Goal: Task Accomplishment & Management: Use online tool/utility

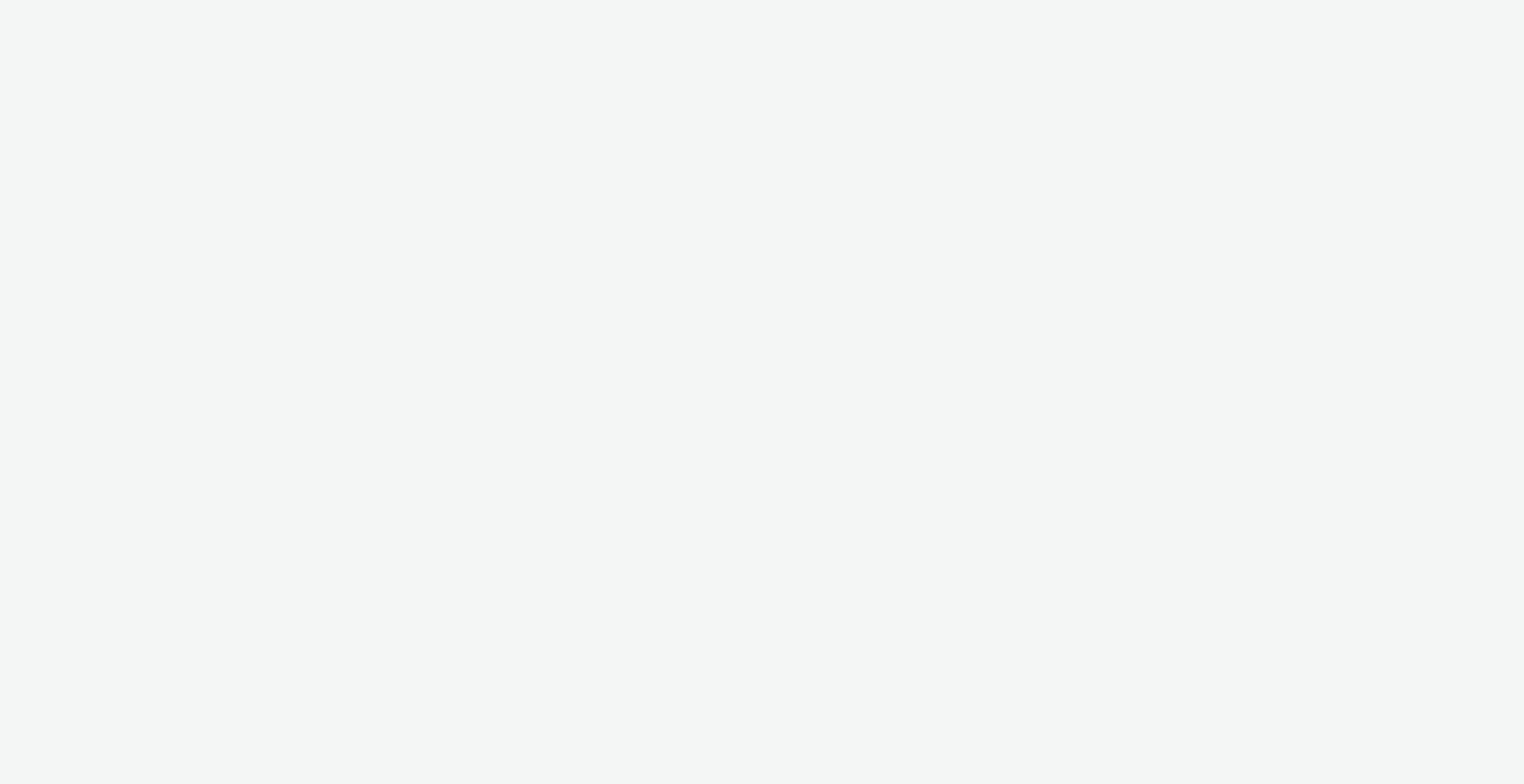
select select "f616f122-70a1-44b2-9683-19153156666c"
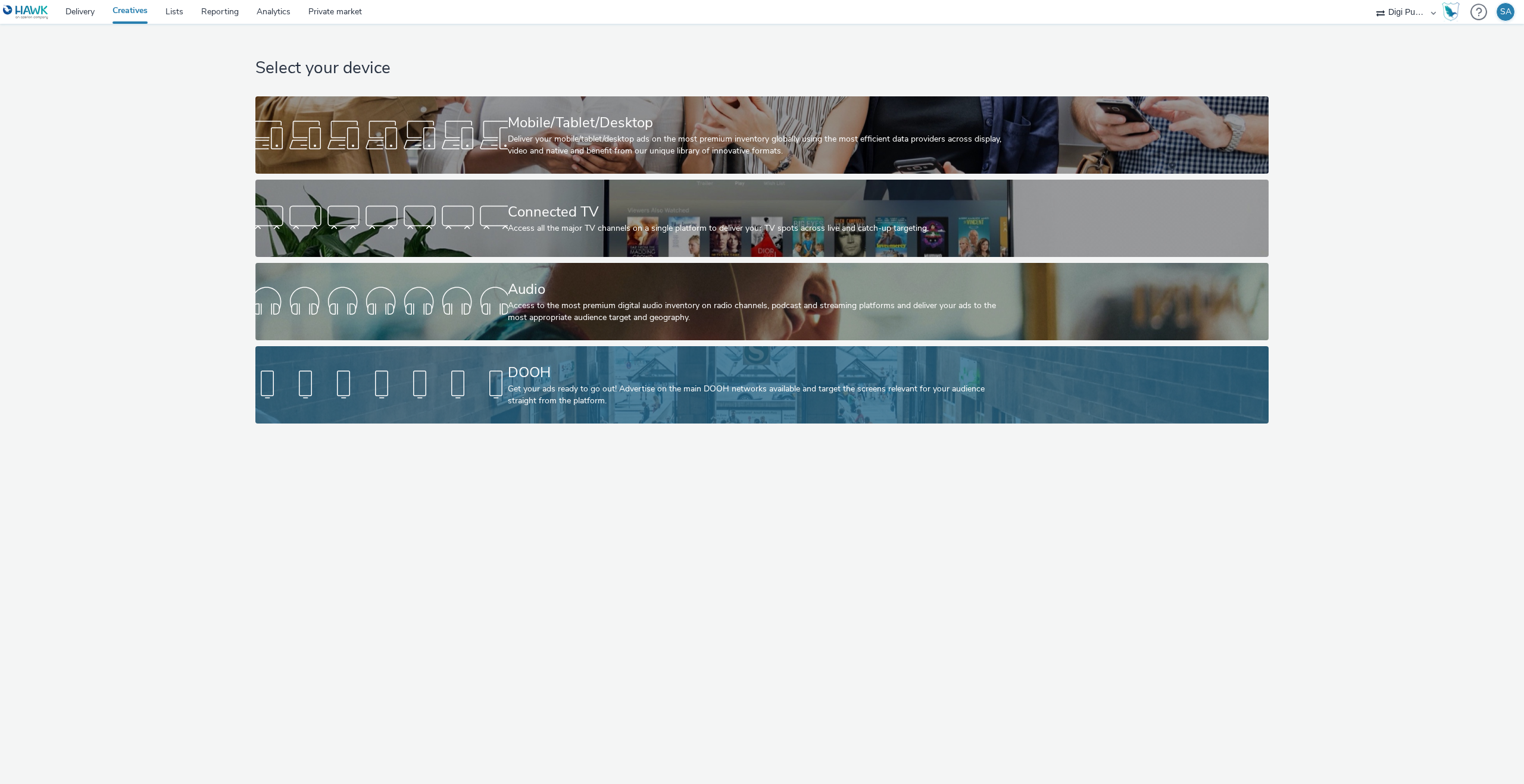
click at [494, 363] on link "DOOH Get your ads ready to go out! Advertise on the main DOOH networks availabl…" at bounding box center [762, 385] width 1013 height 77
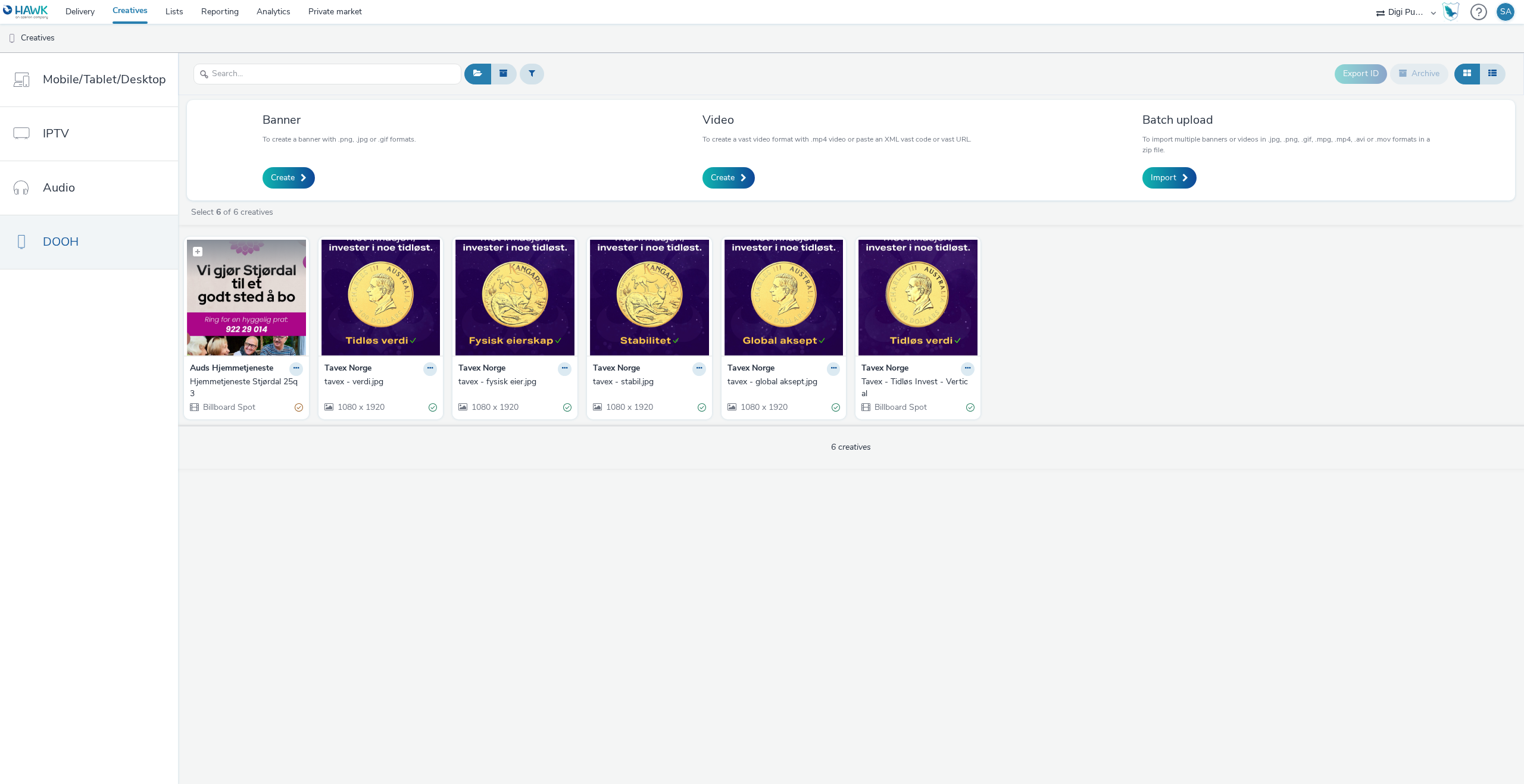
click at [266, 306] on img at bounding box center [246, 298] width 119 height 116
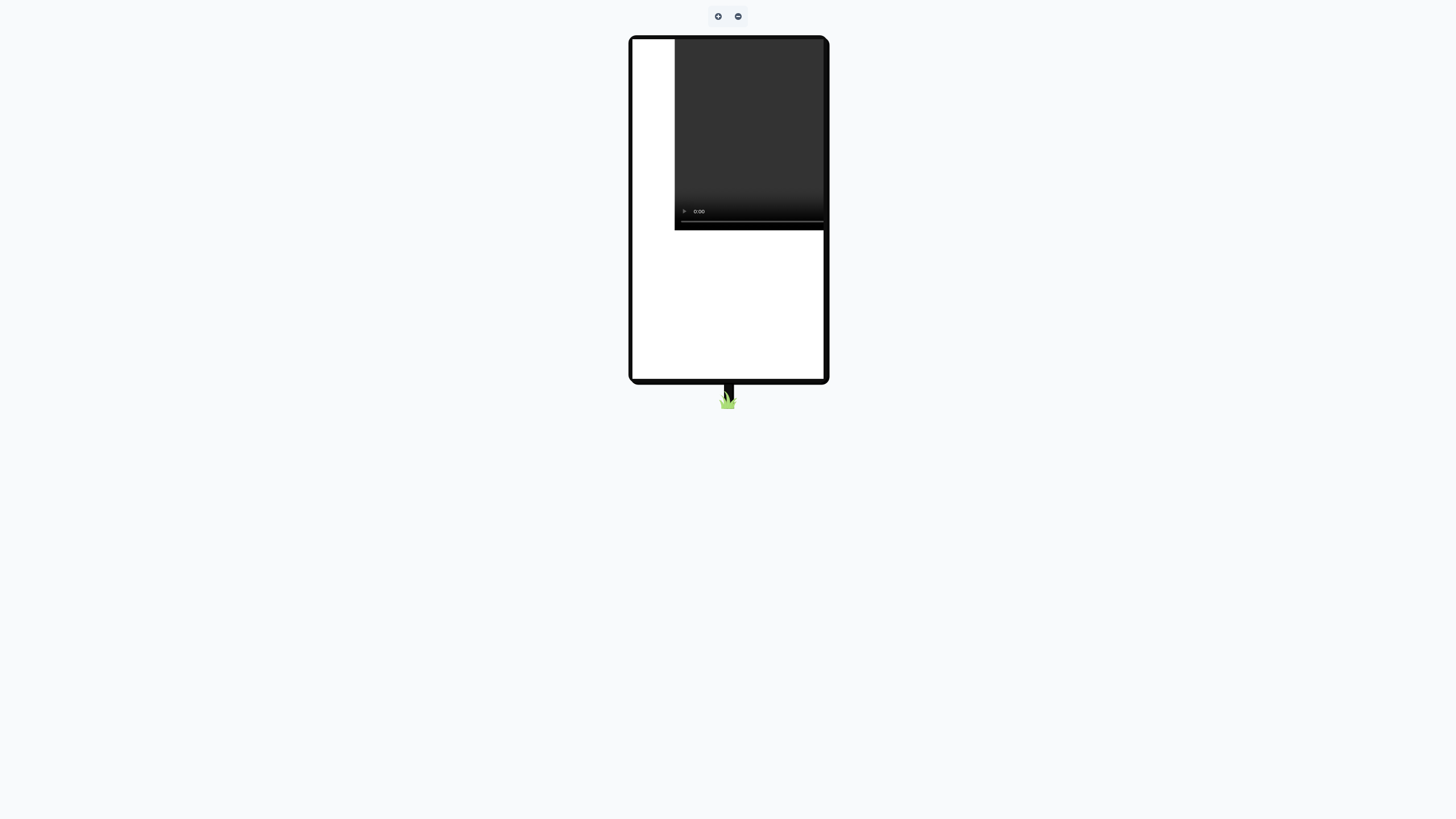
click at [1057, 230] on video at bounding box center [865, 134] width 382 height 191
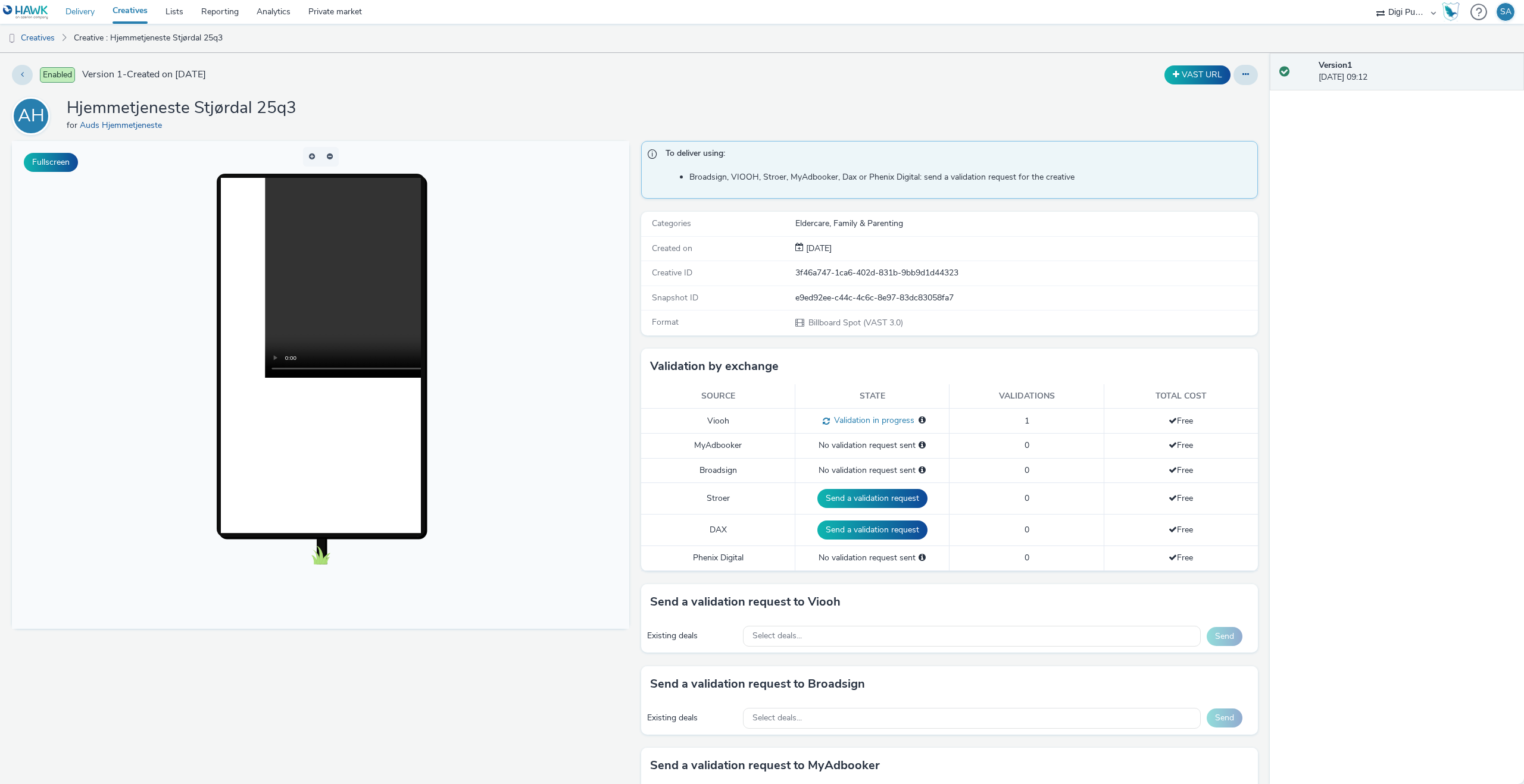
click at [96, 13] on link "Delivery" at bounding box center [80, 12] width 47 height 24
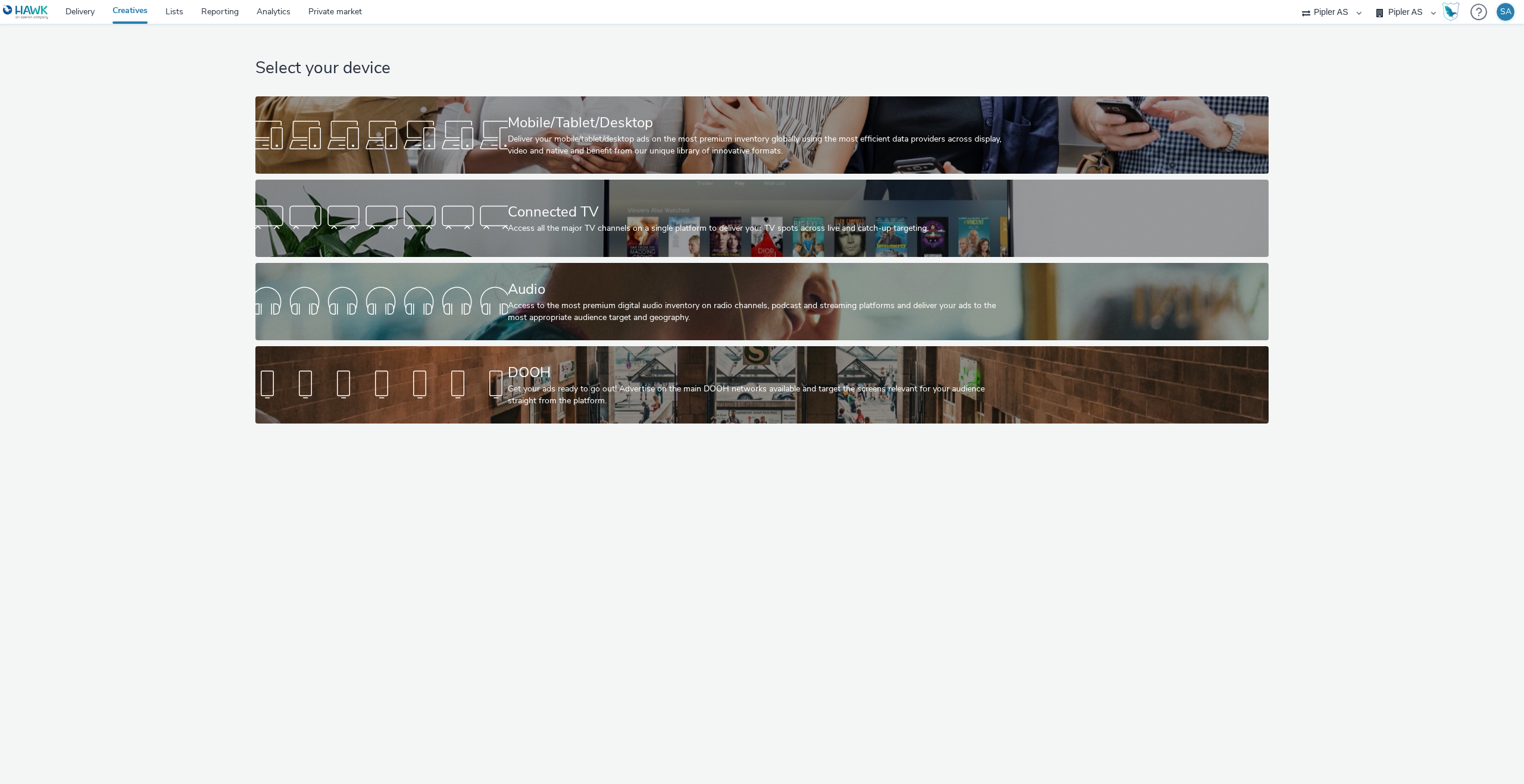
select select "6e0321bb-fa4f-48a7-92b5-065ad1241cb4"
select select "7d7b5aff-eb10-49ff-9fb4-161712d76f47"
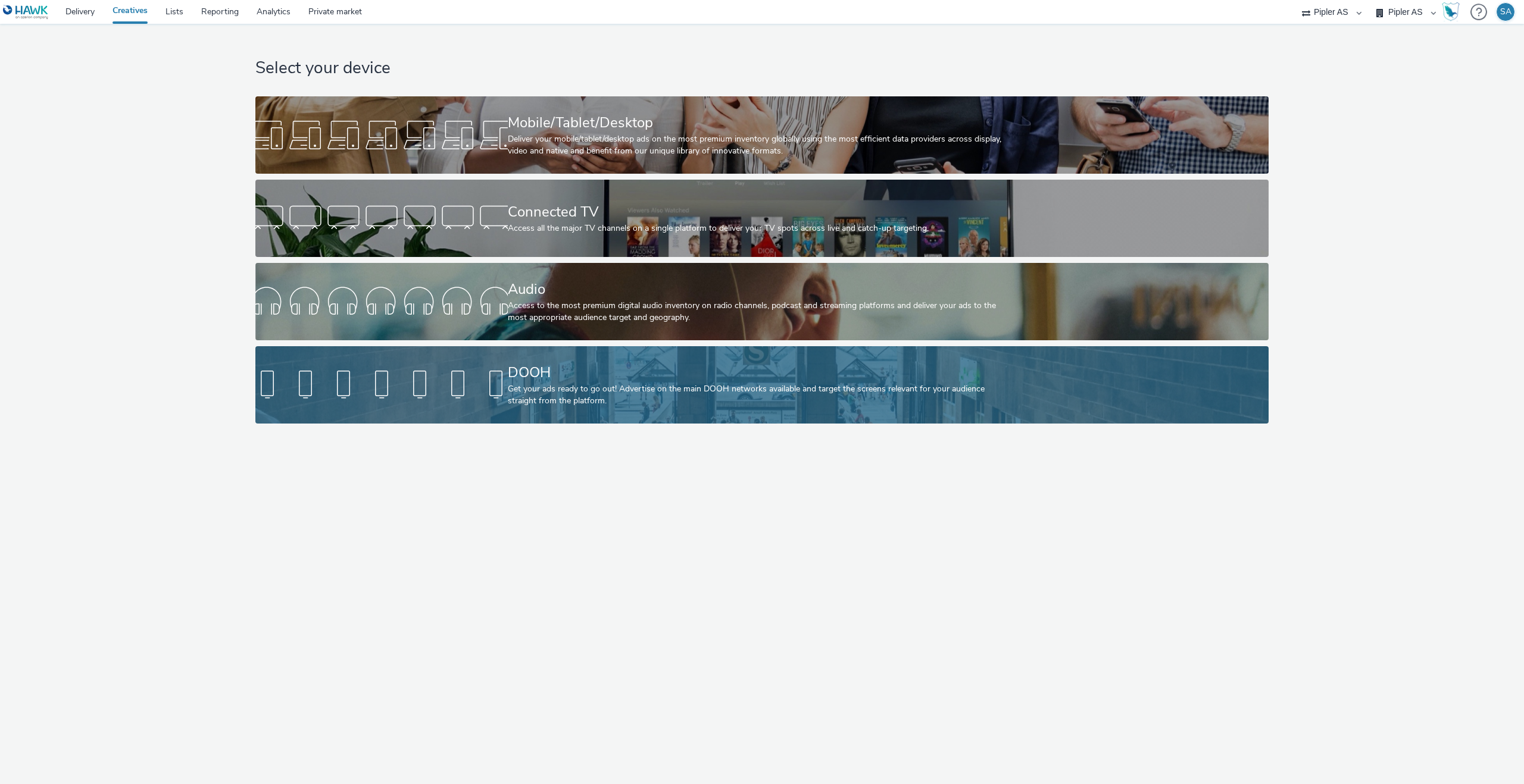
click at [443, 394] on div at bounding box center [381, 385] width 252 height 38
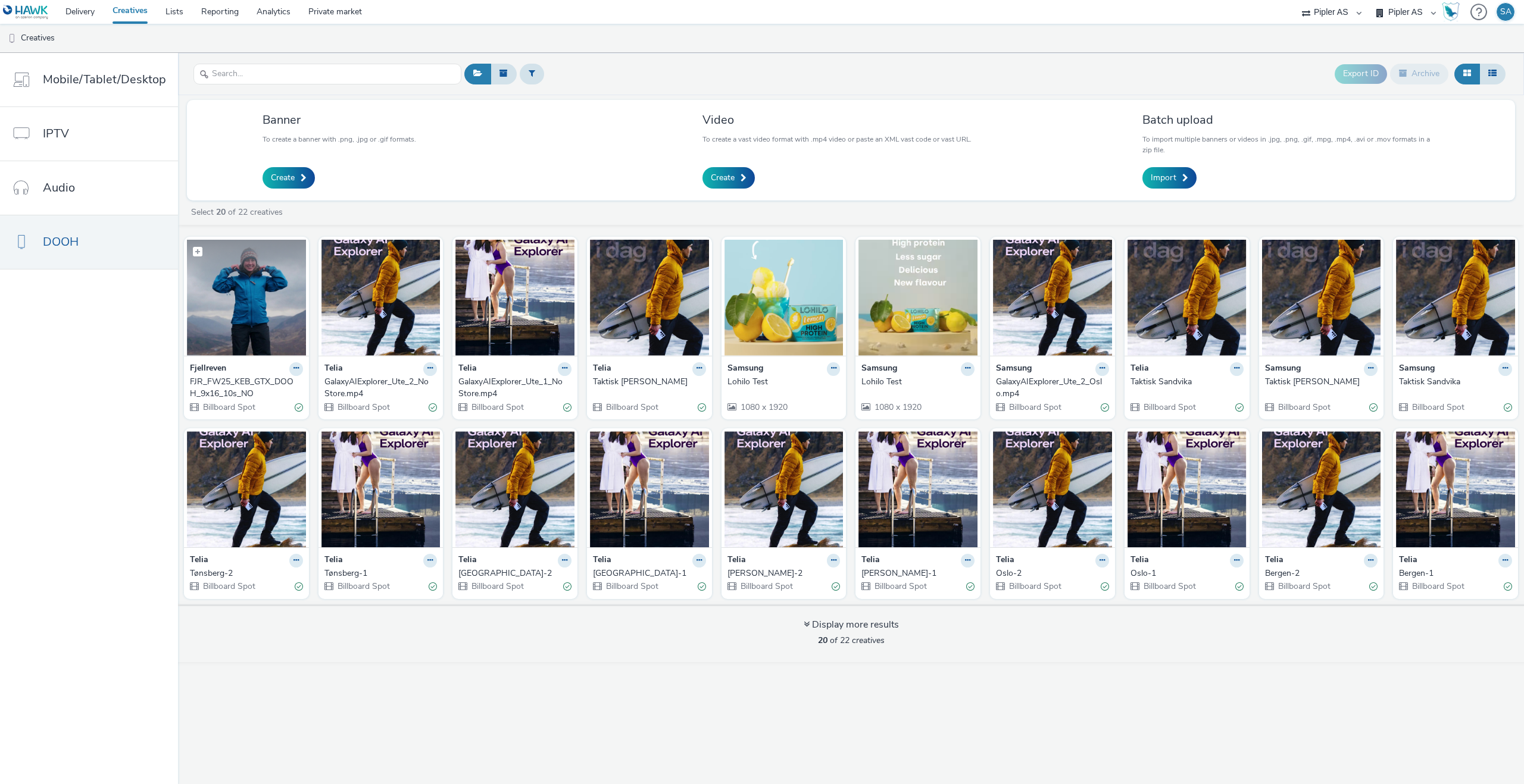
click at [258, 312] on img at bounding box center [246, 298] width 119 height 116
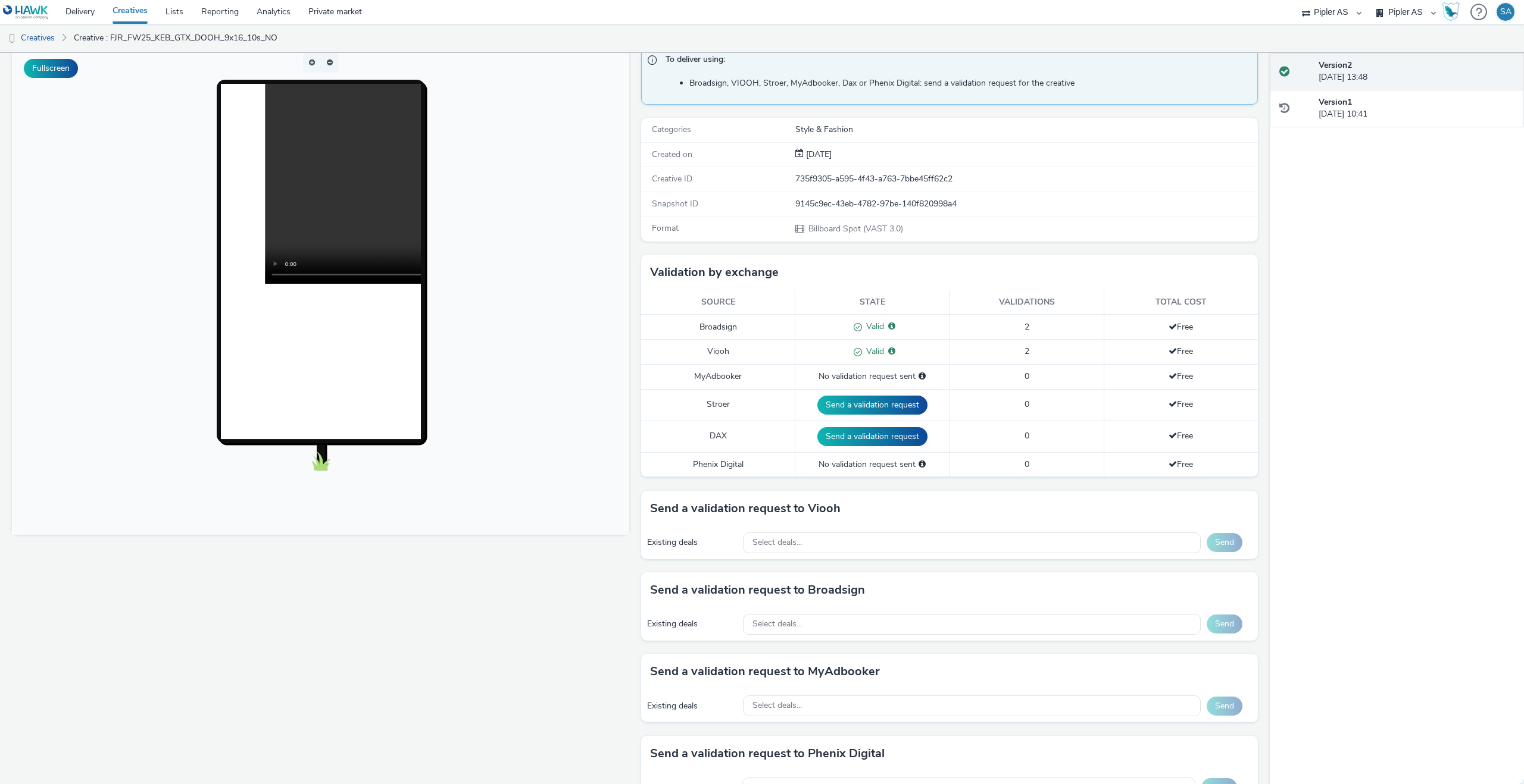
scroll to position [92, 0]
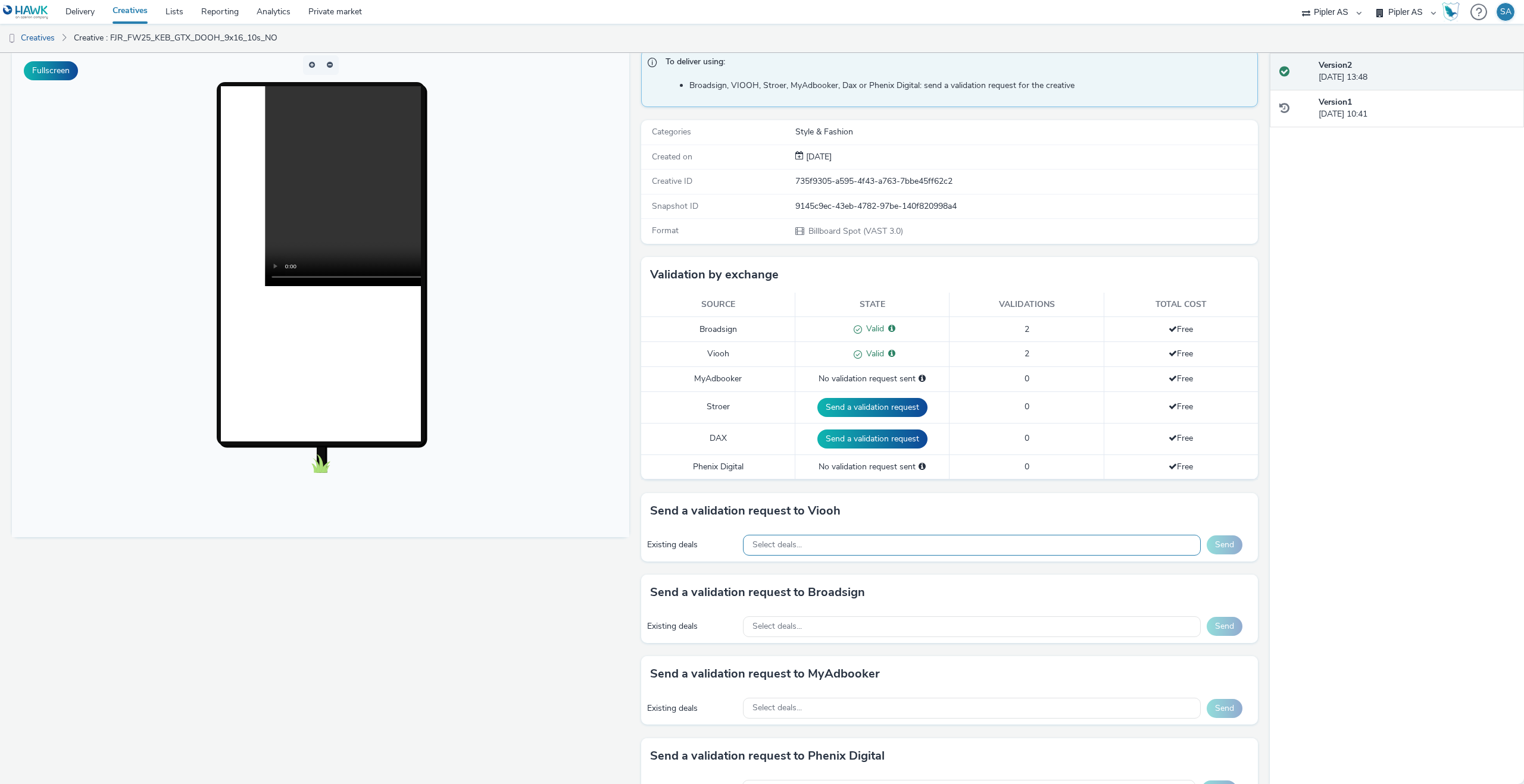
click at [779, 552] on div "Select deals..." at bounding box center [971, 545] width 458 height 21
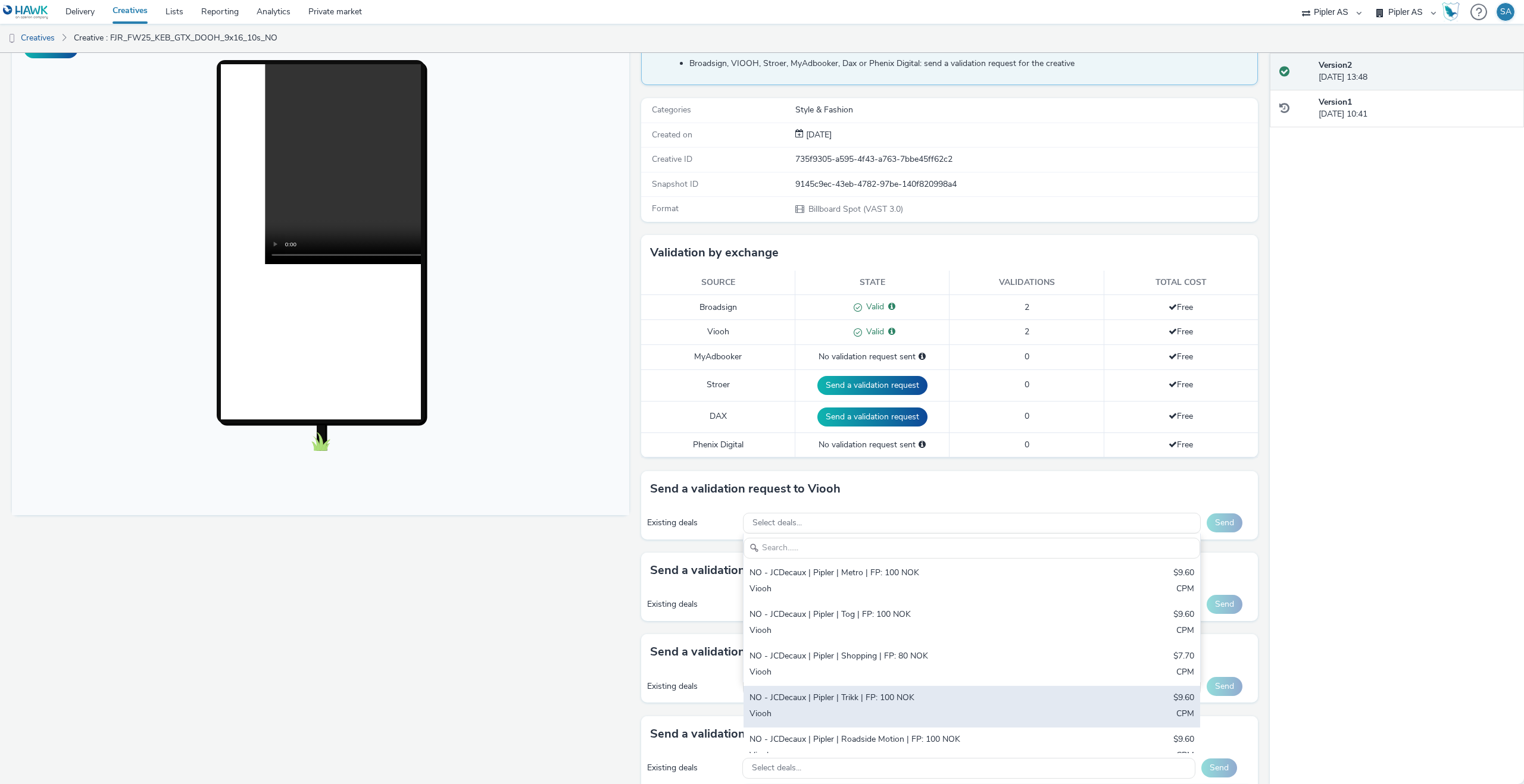
scroll to position [0, 0]
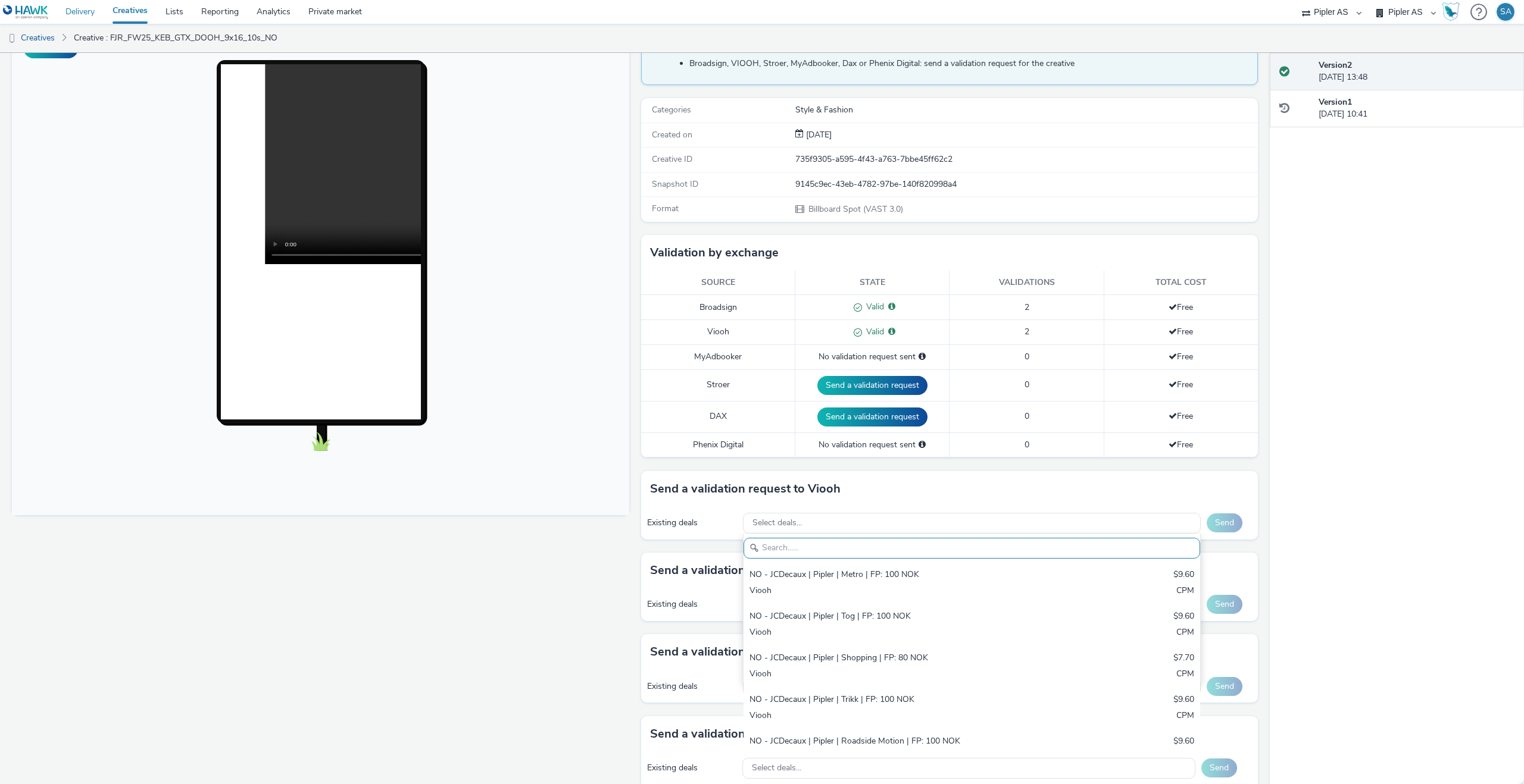
click at [81, 13] on link "Delivery" at bounding box center [80, 12] width 47 height 24
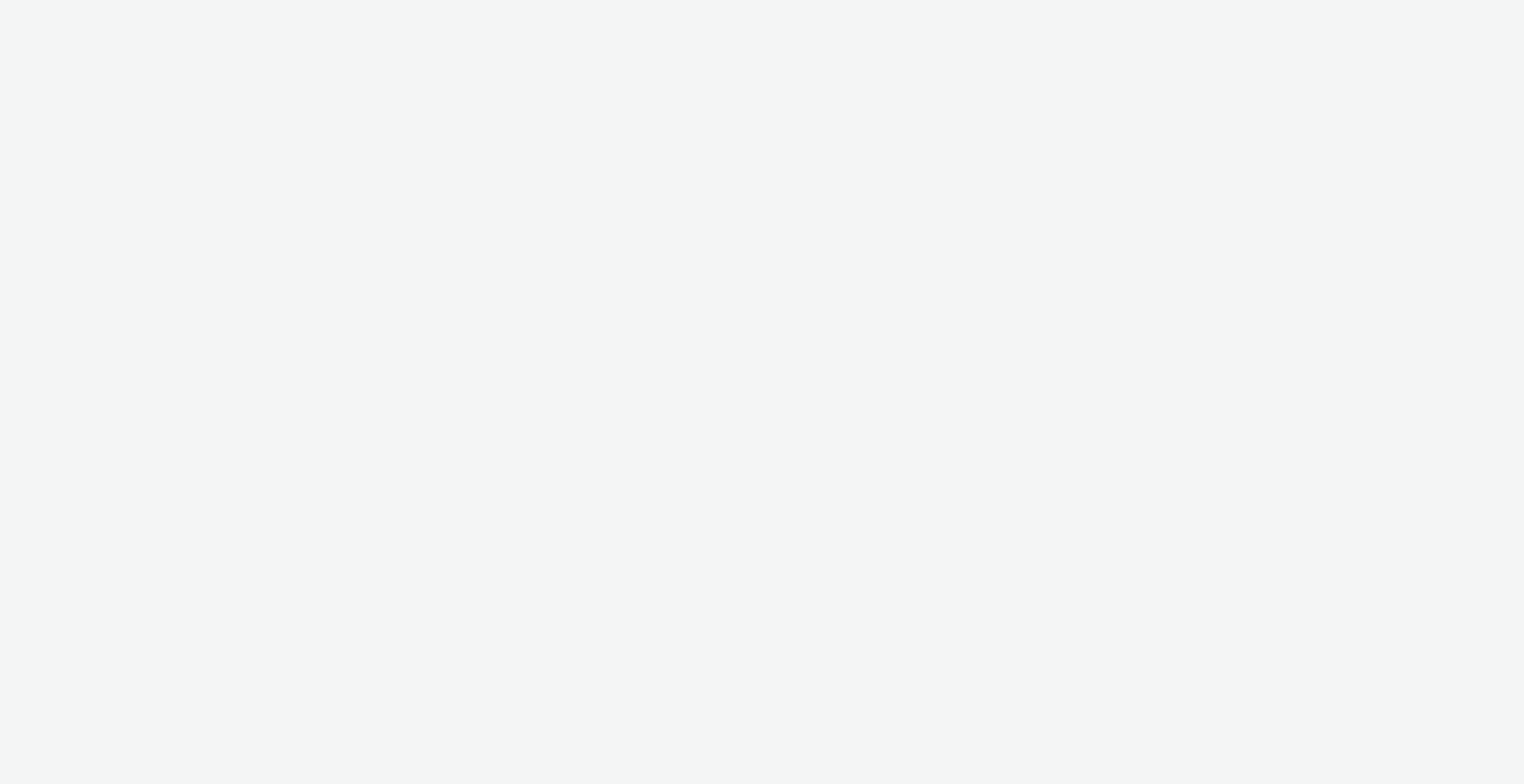
select select "6e0321bb-fa4f-48a7-92b5-065ad1241cb4"
select select "7d7b5aff-eb10-49ff-9fb4-161712d76f47"
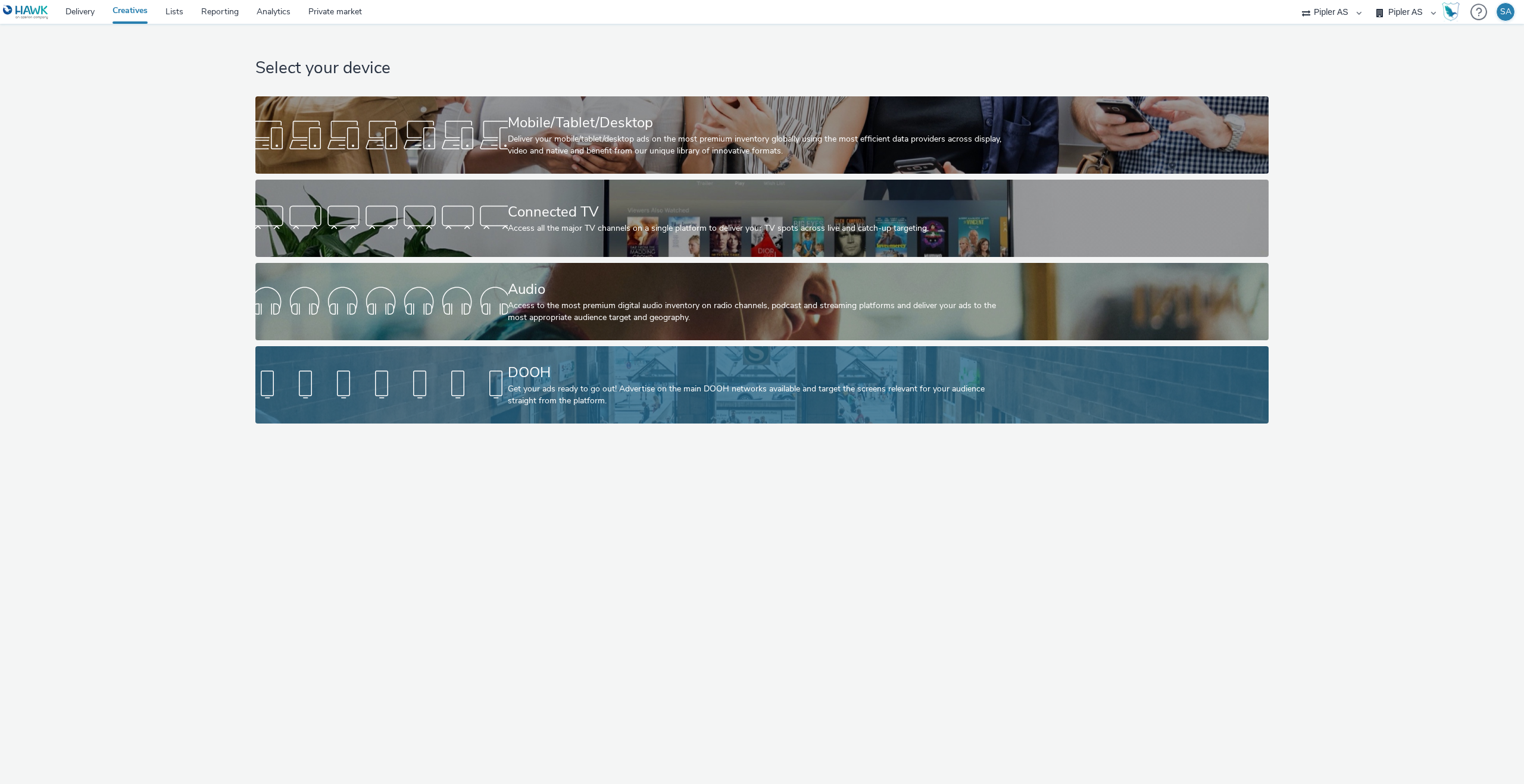
click at [605, 406] on div "Get your ads ready to go out! Advertise on the main DOOH networks available and…" at bounding box center [760, 395] width 504 height 25
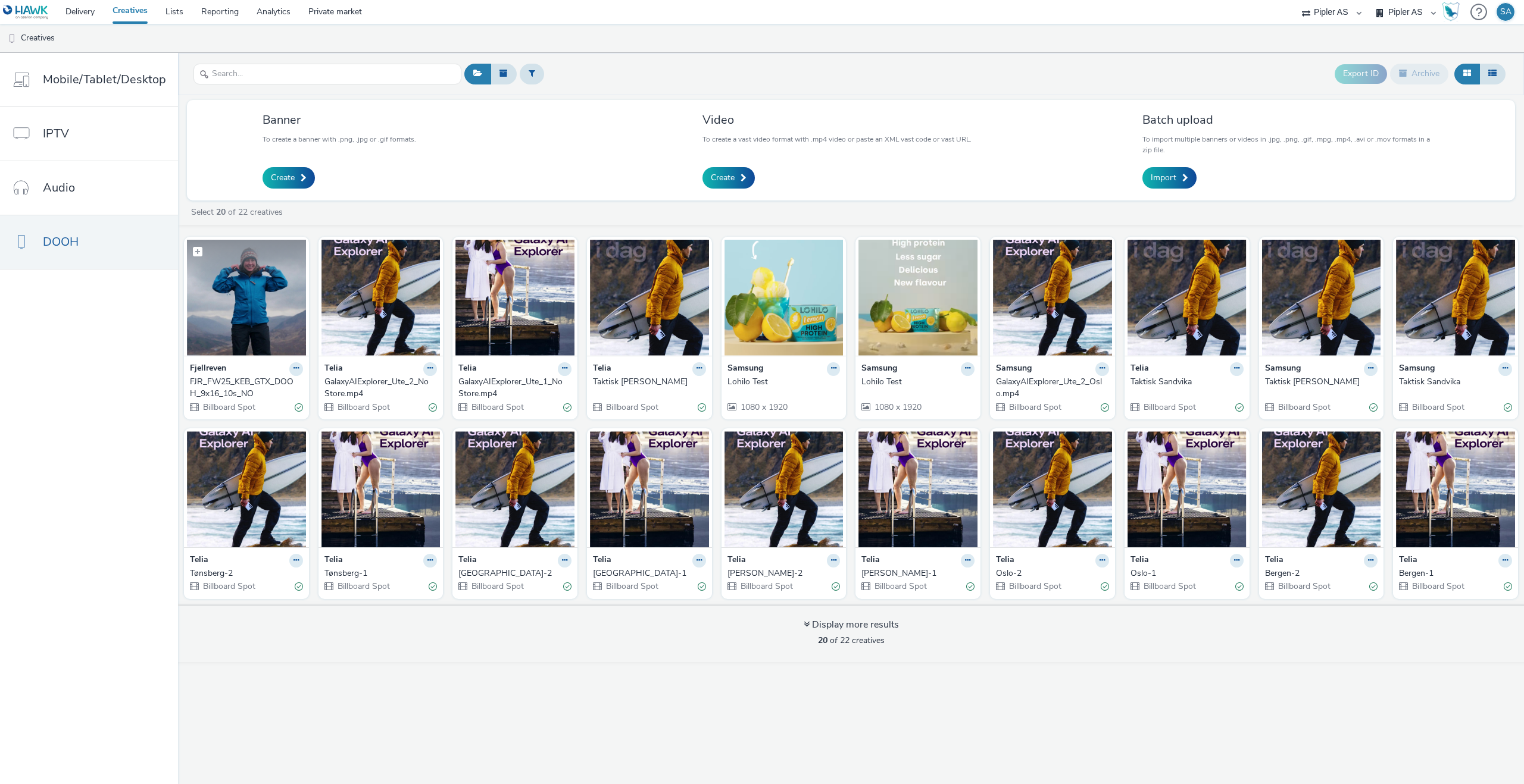
click at [277, 317] on img at bounding box center [246, 298] width 119 height 116
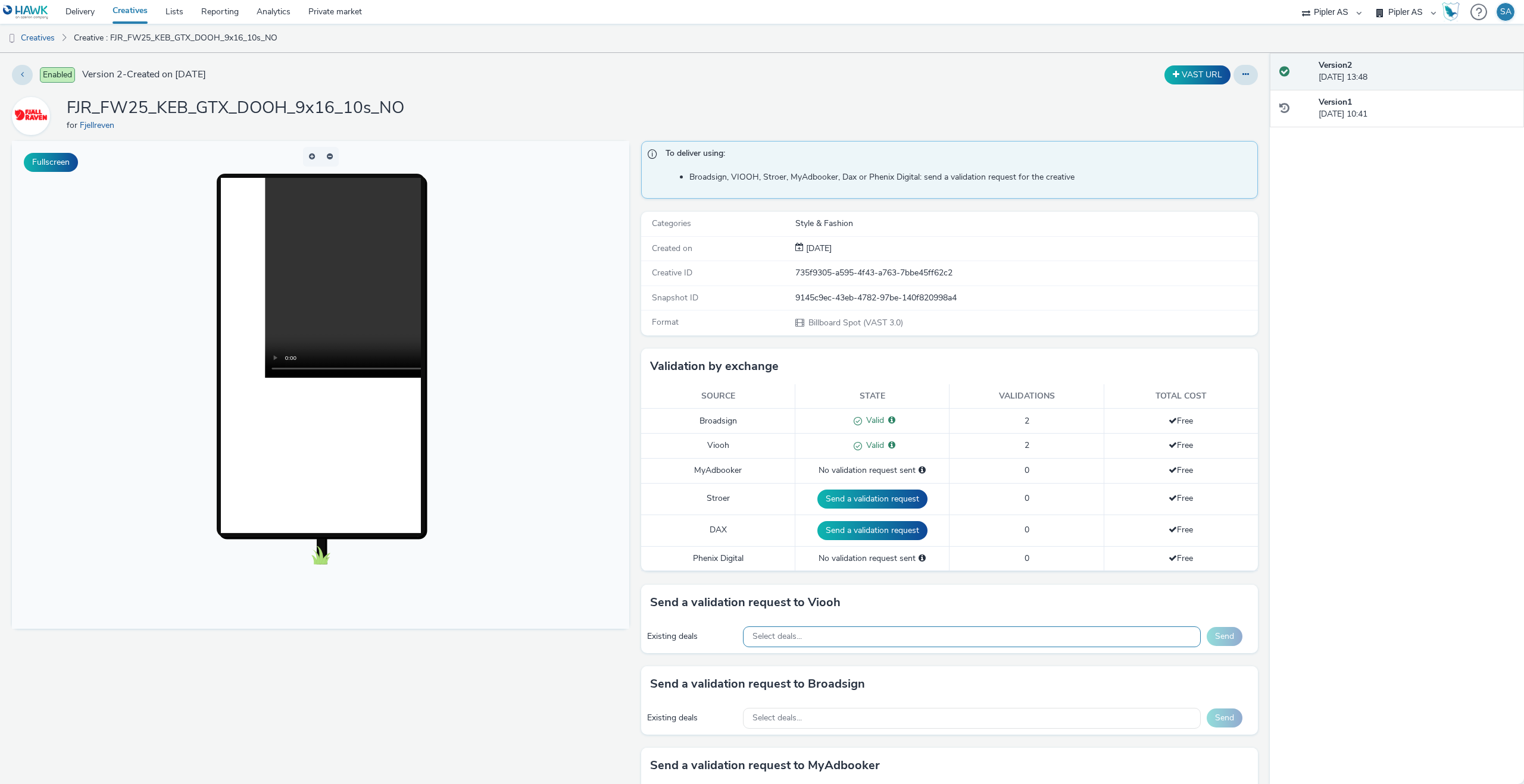
click at [804, 640] on div "Select deals..." at bounding box center [971, 636] width 458 height 21
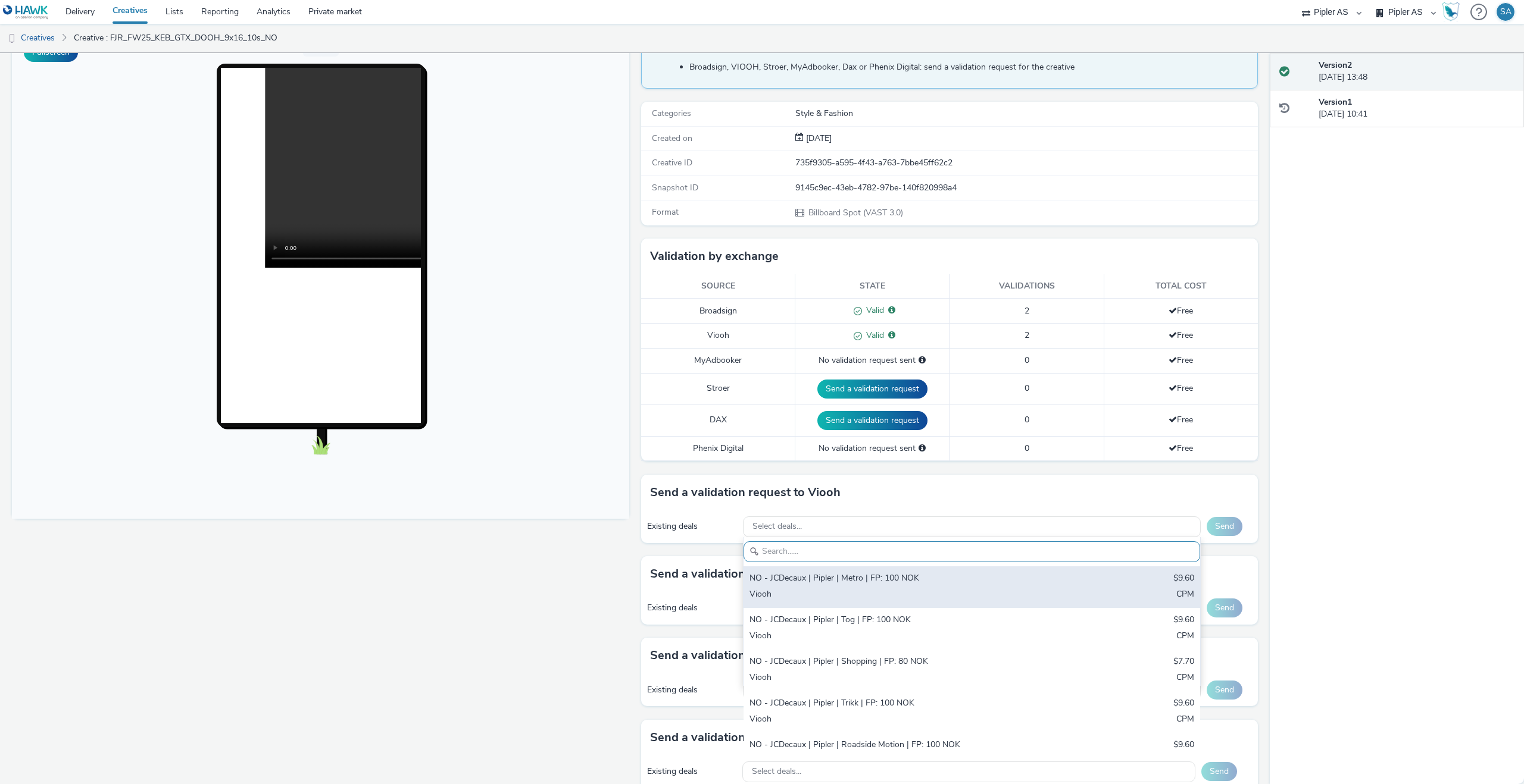
click at [793, 596] on div "Viooh" at bounding box center [897, 595] width 295 height 13
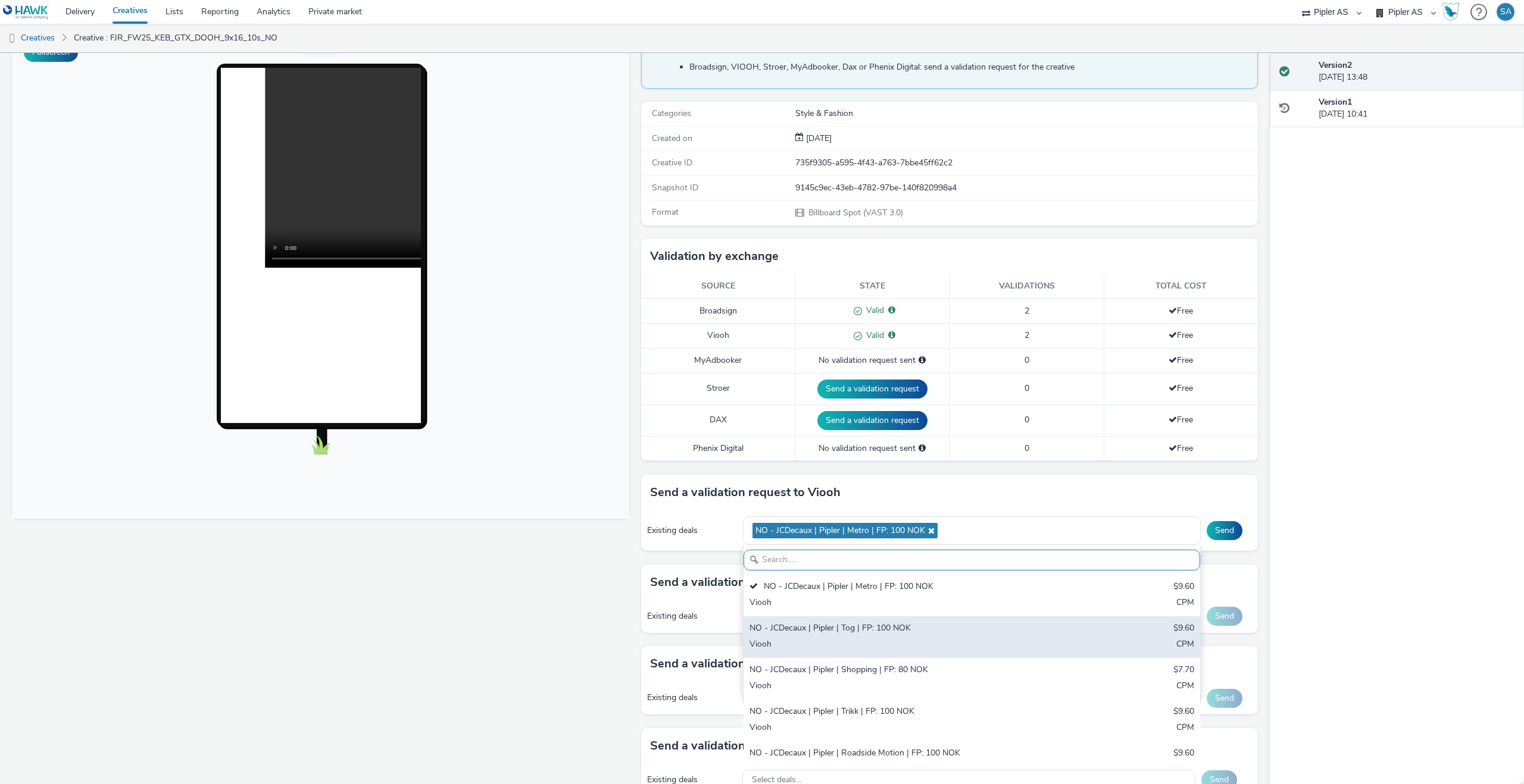
click at [821, 638] on div "Viooh" at bounding box center [897, 645] width 295 height 13
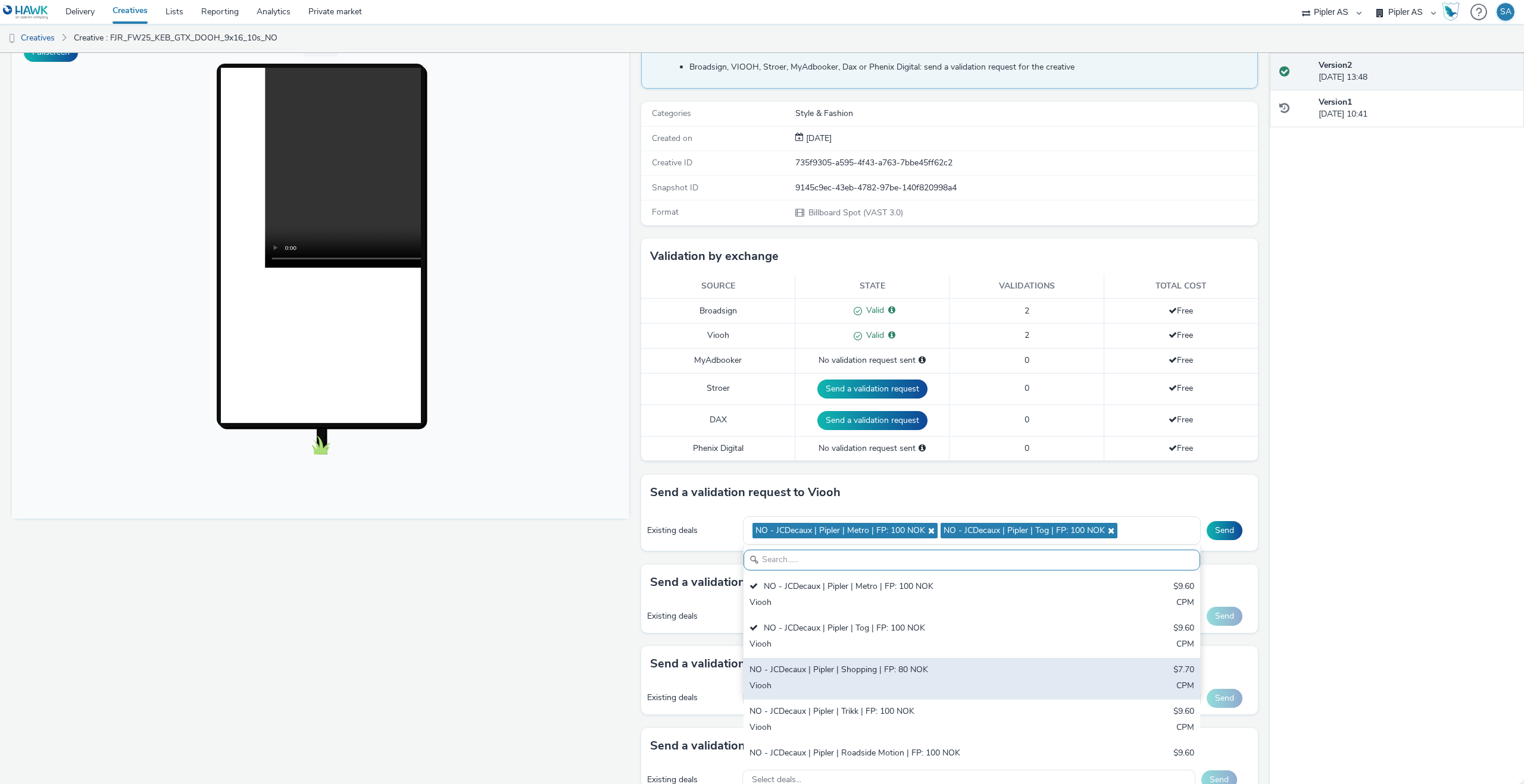
click at [805, 671] on div "NO - JCDecaux | Pipler | Shopping | FP: 80 NOK" at bounding box center [897, 670] width 295 height 13
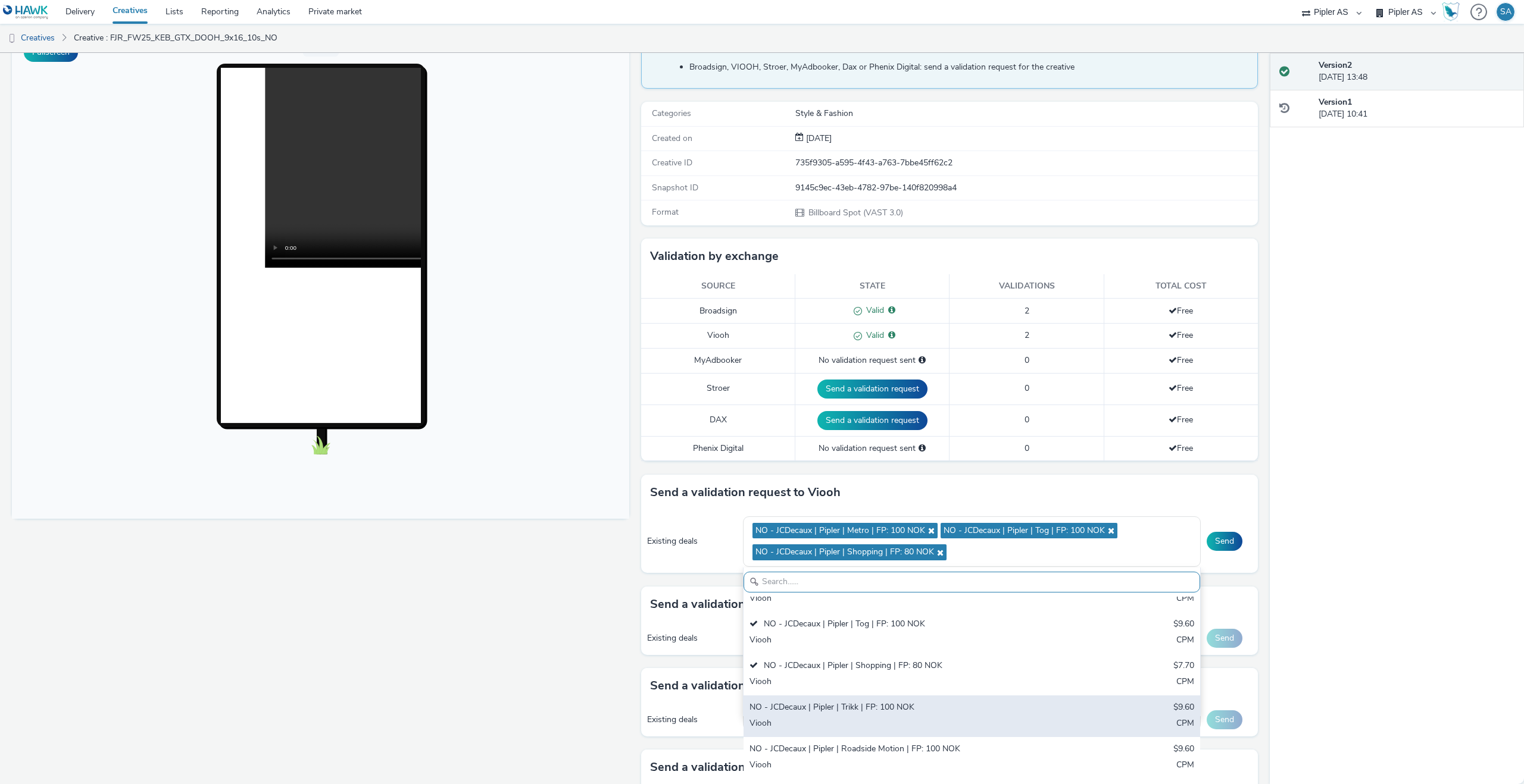
click at [810, 706] on div "NO - JCDecaux | Pipler | Trikk | FP: 100 NOK" at bounding box center [897, 708] width 295 height 13
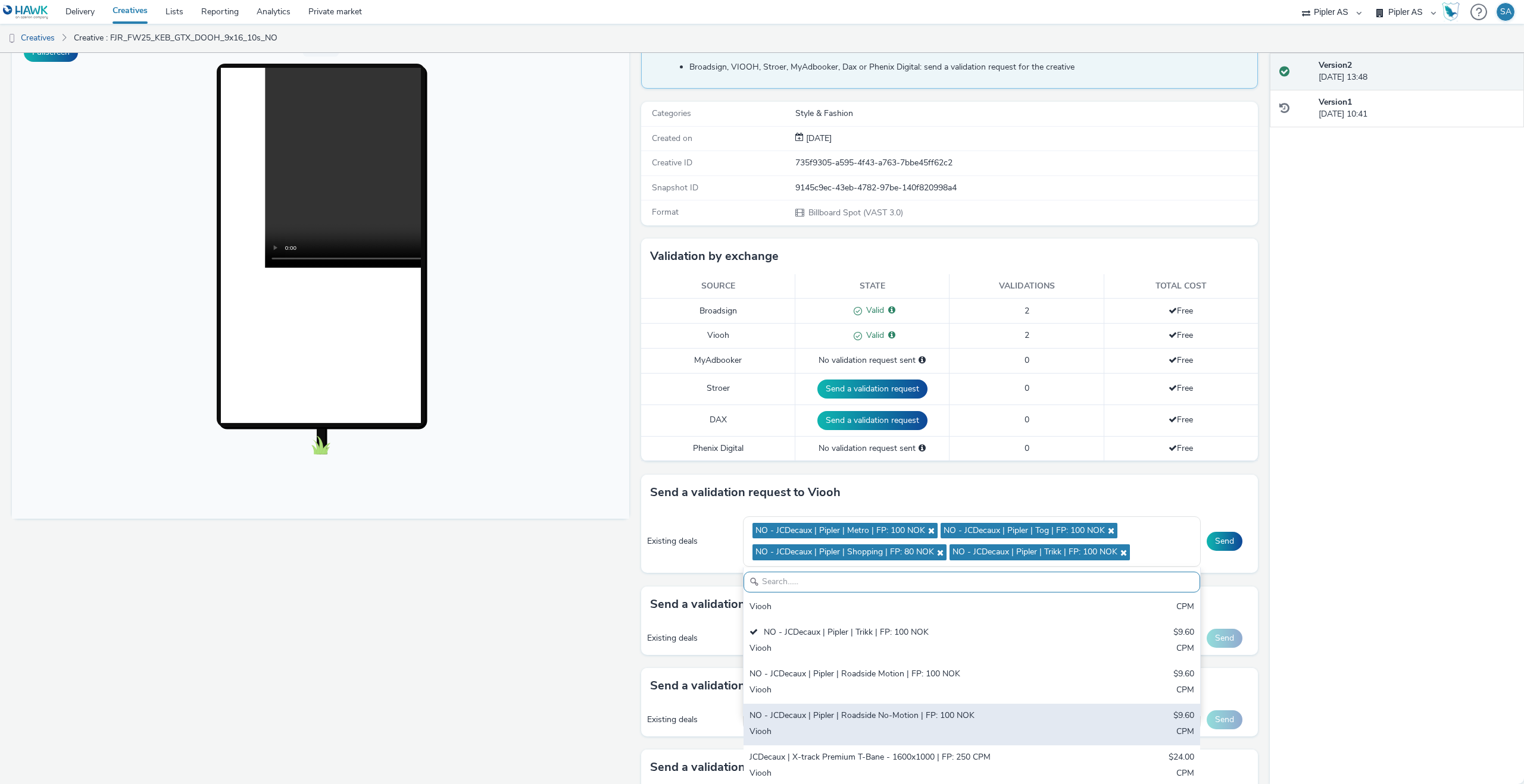
scroll to position [124, 0]
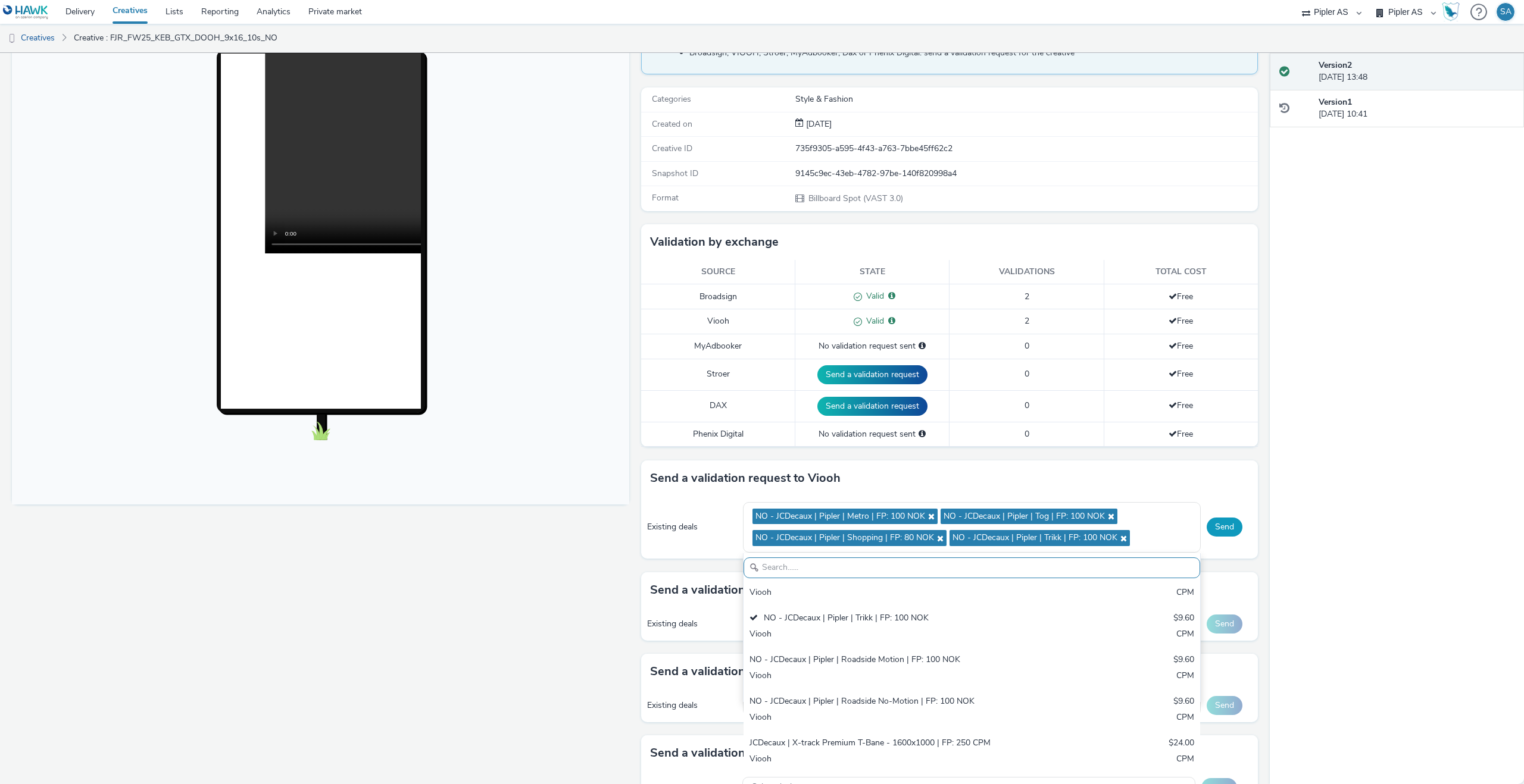
click at [1233, 525] on button "Send" at bounding box center [1224, 527] width 36 height 19
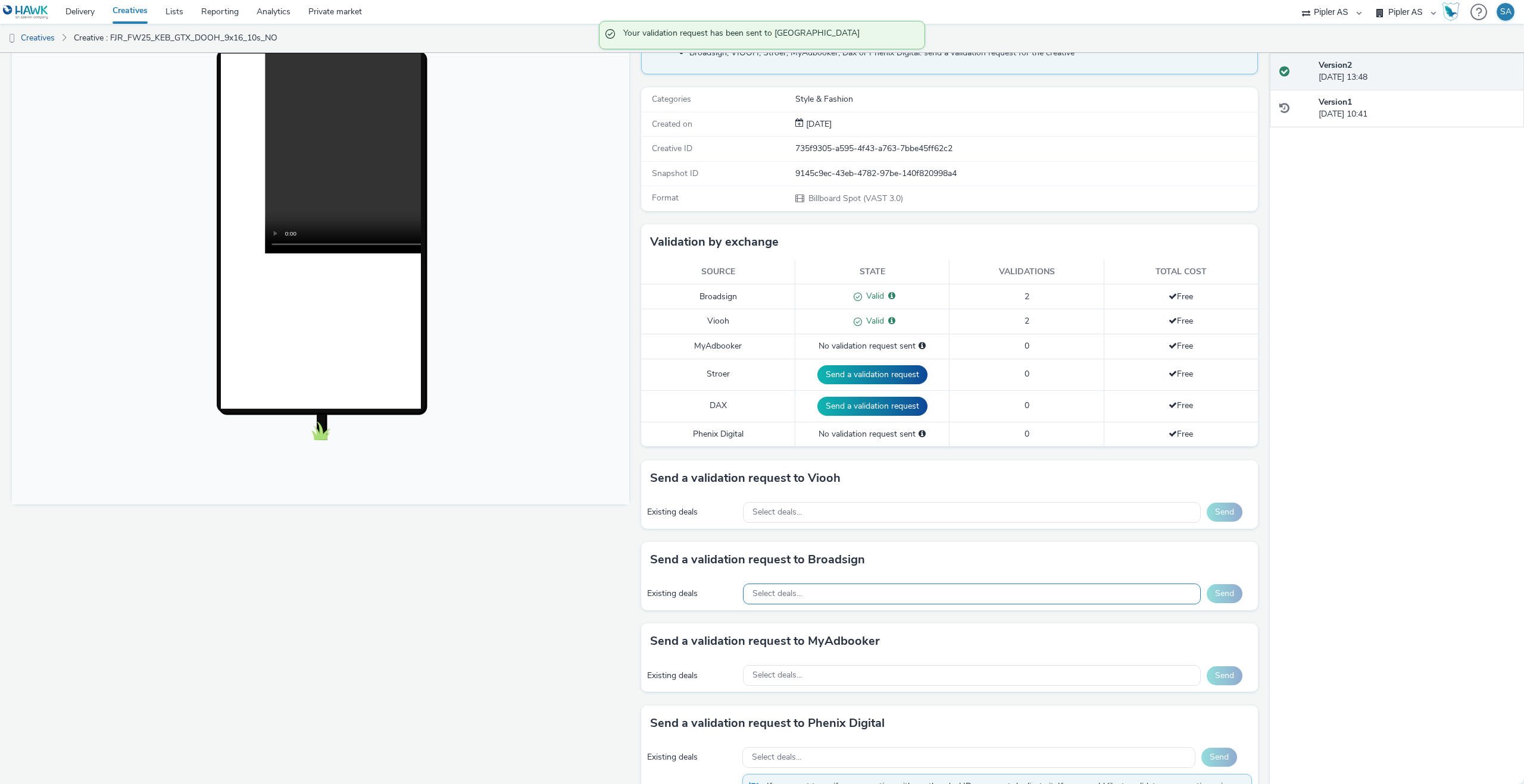
click at [840, 599] on div "Select deals..." at bounding box center [971, 594] width 458 height 21
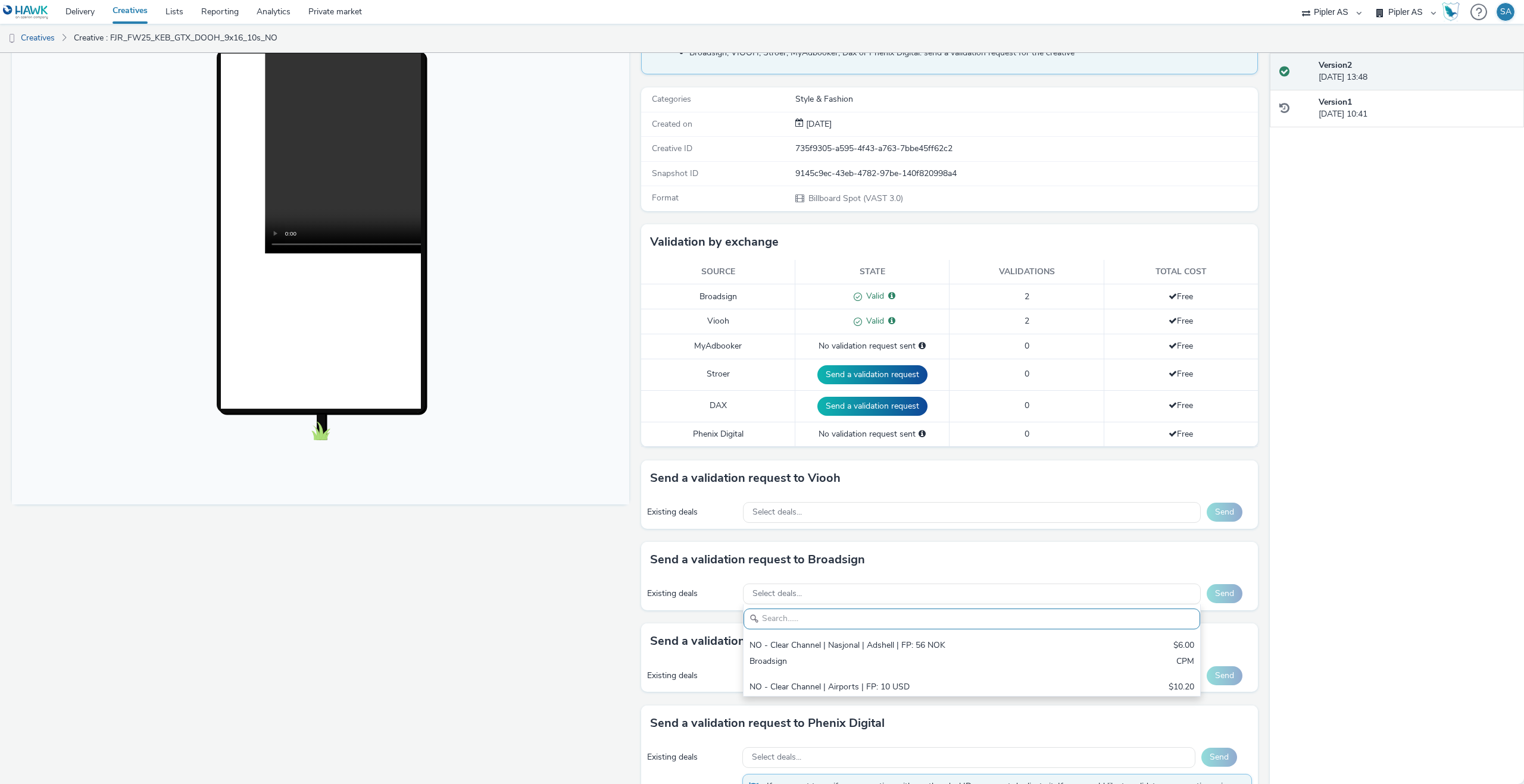
click at [720, 592] on div "Existing deals" at bounding box center [692, 594] width 91 height 12
click at [69, 11] on link "Delivery" at bounding box center [80, 12] width 47 height 24
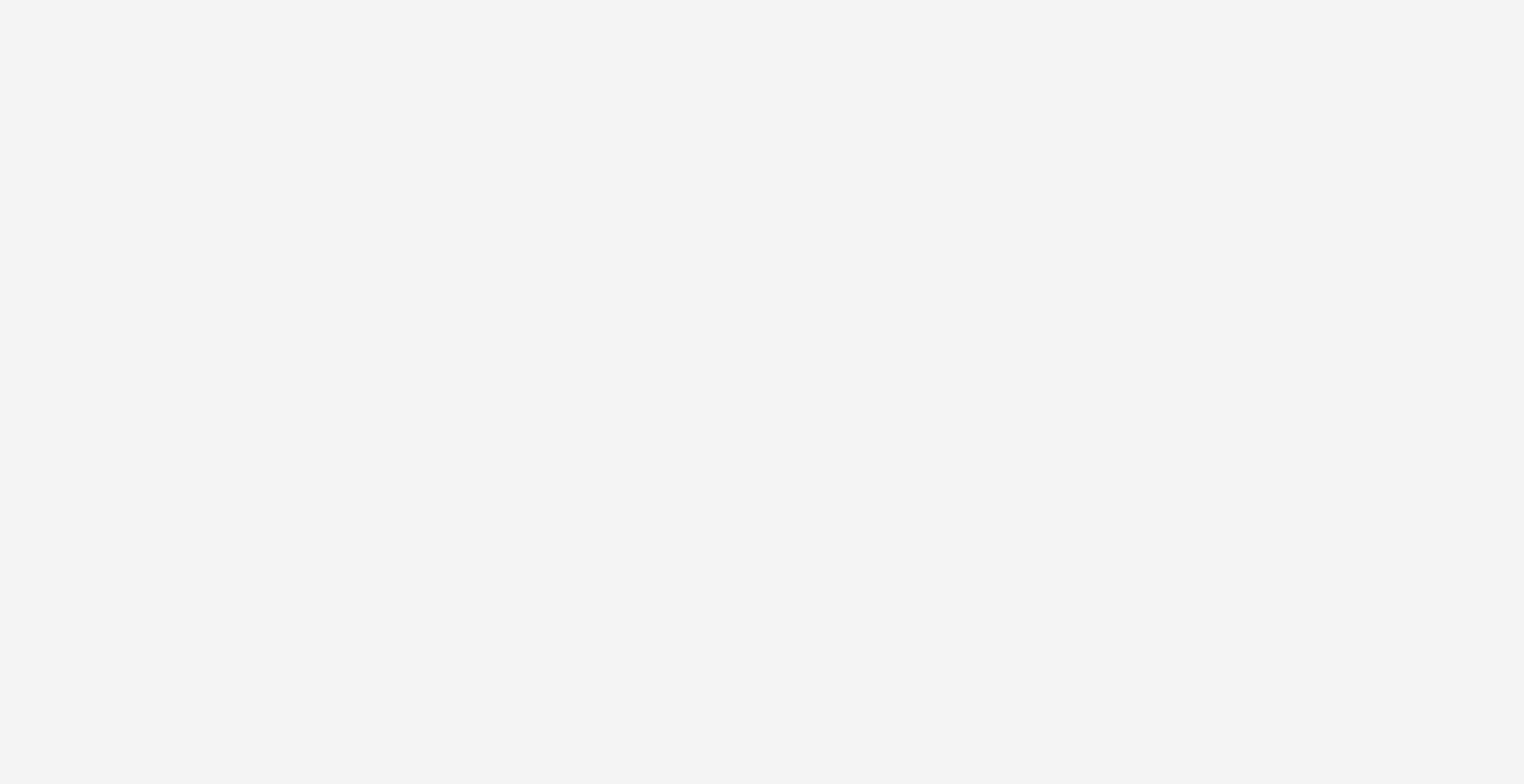
select select "6e0321bb-fa4f-48a7-92b5-065ad1241cb4"
select select "7d7b5aff-eb10-49ff-9fb4-161712d76f47"
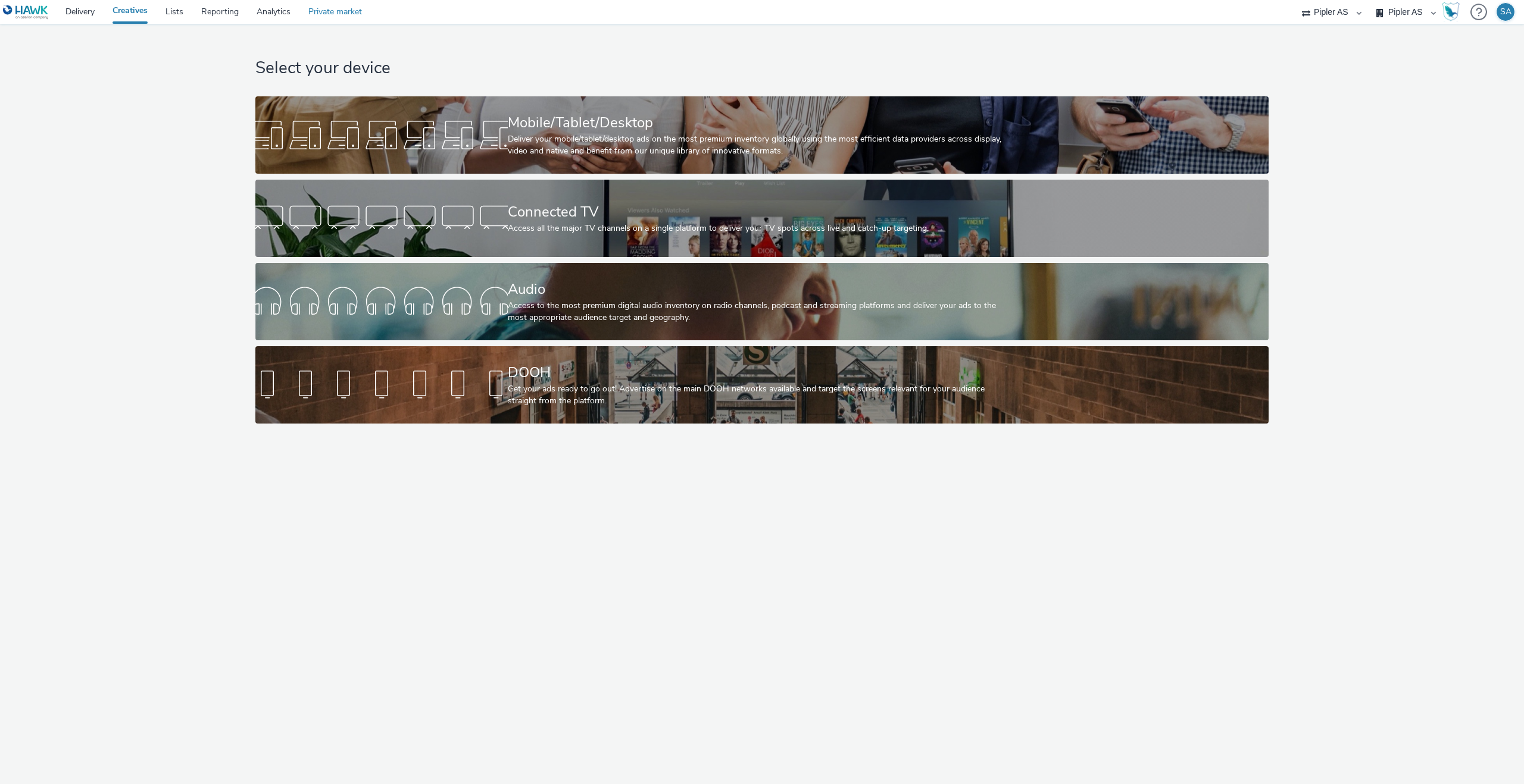
click at [325, 19] on link "Private market" at bounding box center [335, 12] width 71 height 24
